Goal: Check status: Check status

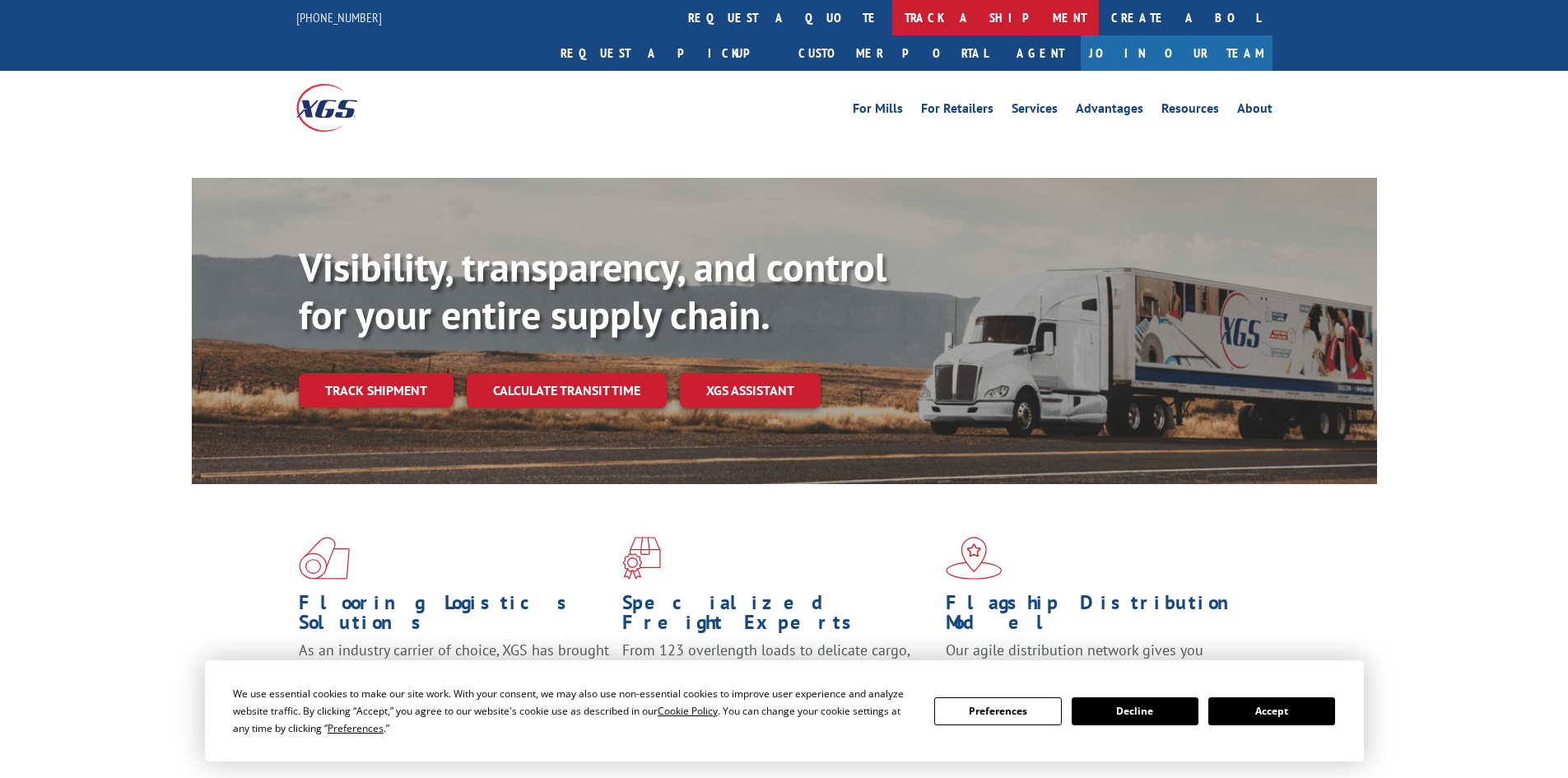
click at [893, 22] on link "track a shipment" at bounding box center [996, 18] width 207 height 36
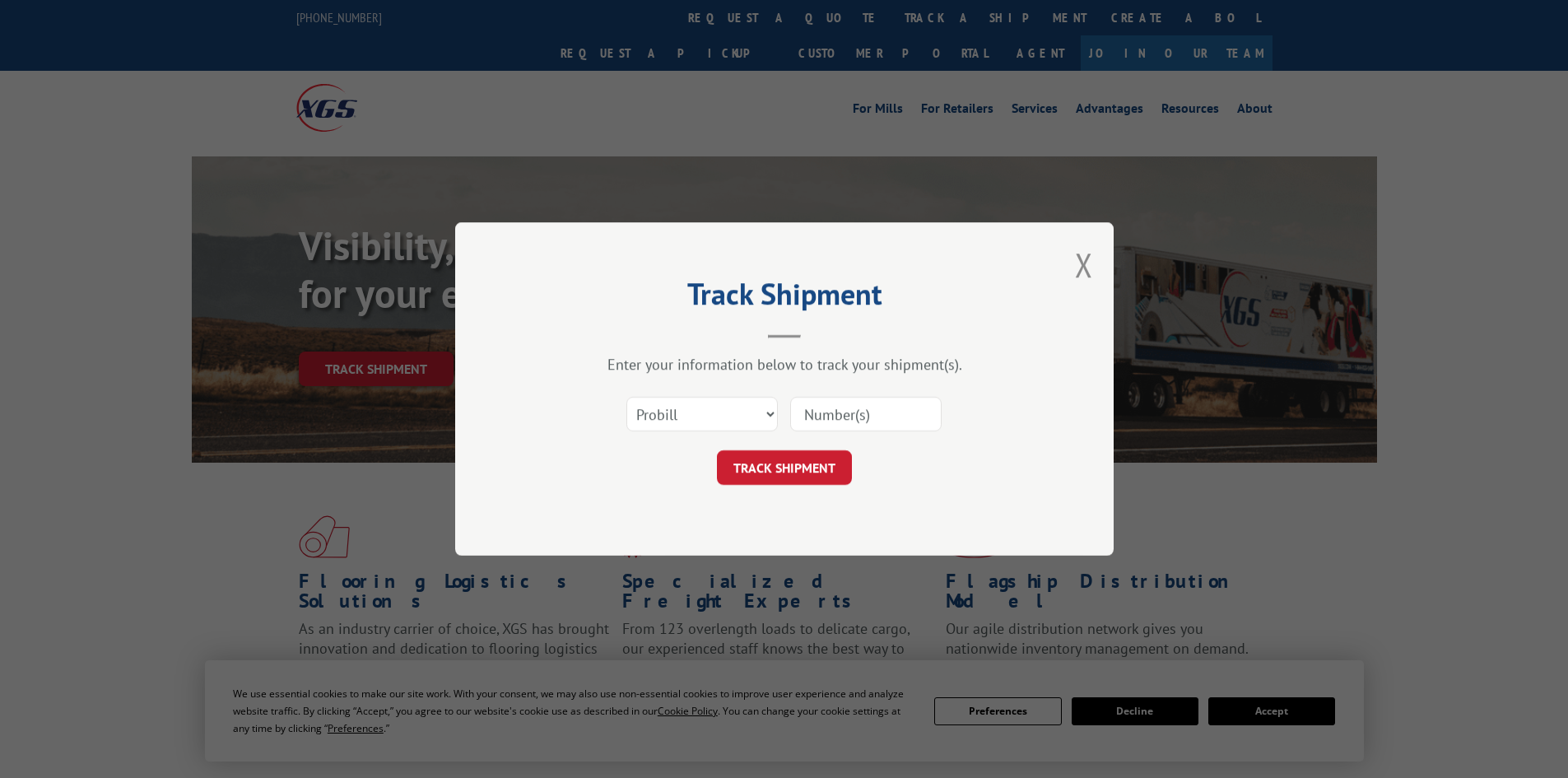
click at [734, 407] on select "Select category... Probill BOL PO" at bounding box center [702, 413] width 151 height 35
select select "po"
click at [627, 396] on select "Select category... Probill BOL PO" at bounding box center [702, 413] width 151 height 35
click at [878, 411] on input at bounding box center [865, 413] width 151 height 35
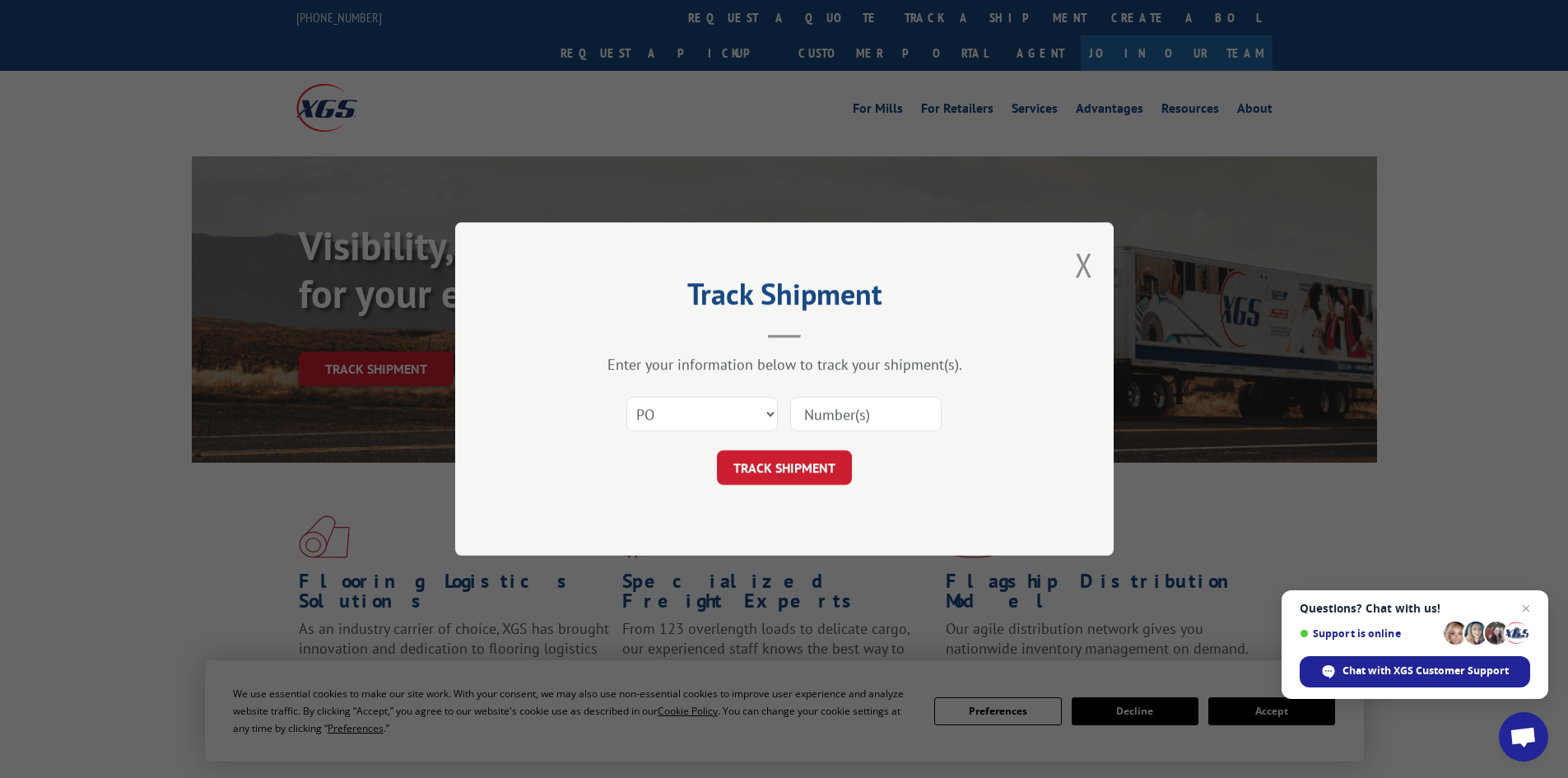
paste input "67512213"
type input "67512213"
click at [774, 467] on button "TRACK SHIPMENT" at bounding box center [784, 467] width 135 height 35
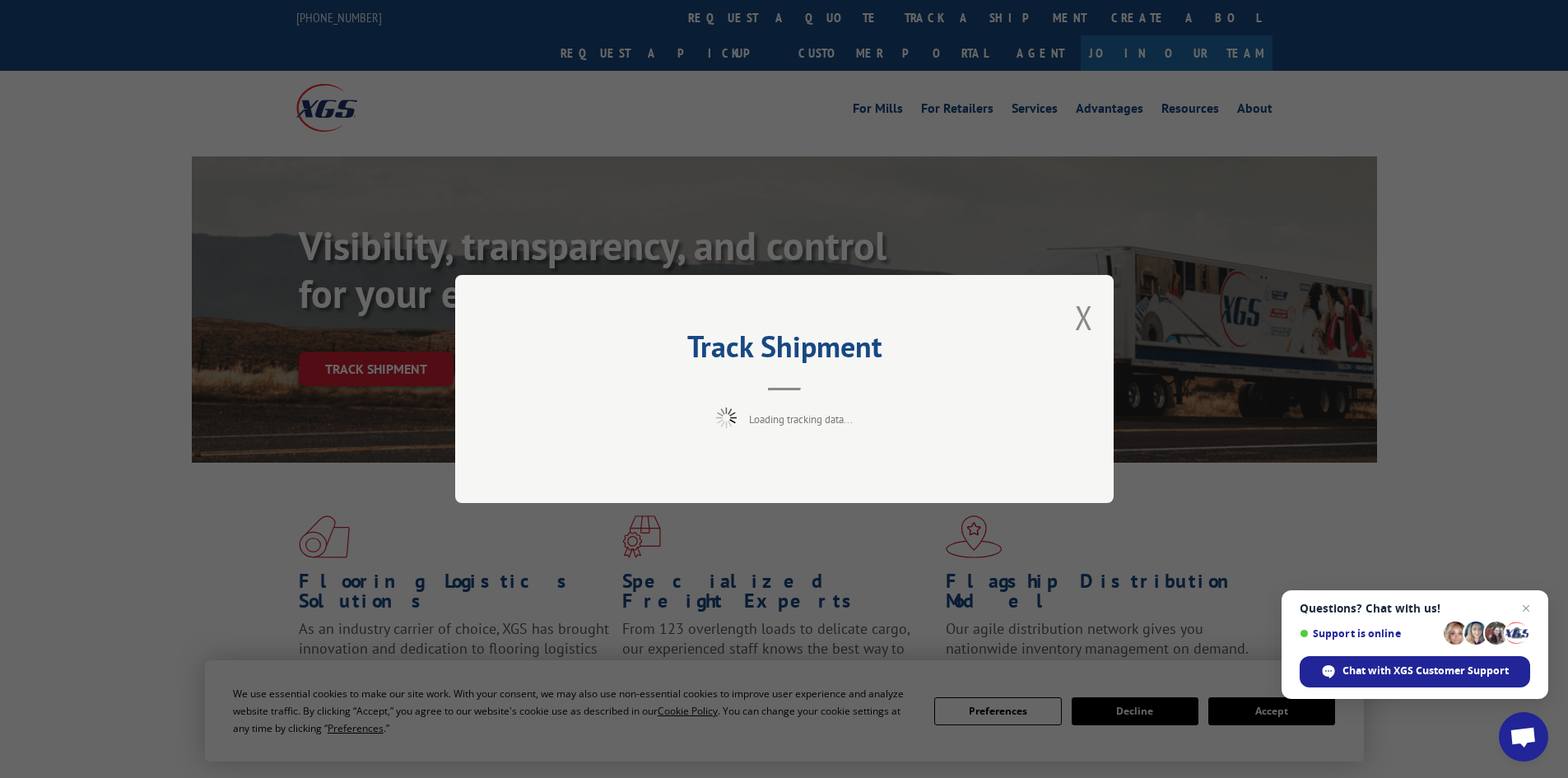
click at [1527, 603] on span "Close chat" at bounding box center [1526, 608] width 20 height 20
